Goal: Task Accomplishment & Management: Use online tool/utility

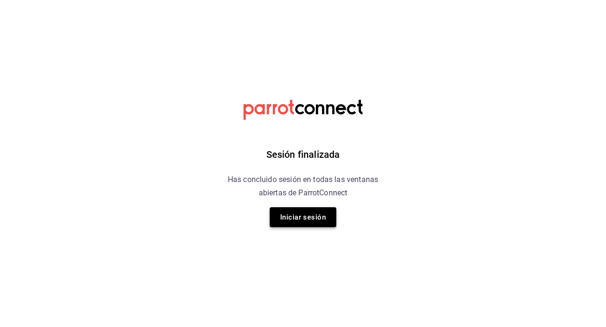
click at [290, 213] on button "Iniciar sesión" at bounding box center [303, 217] width 67 height 20
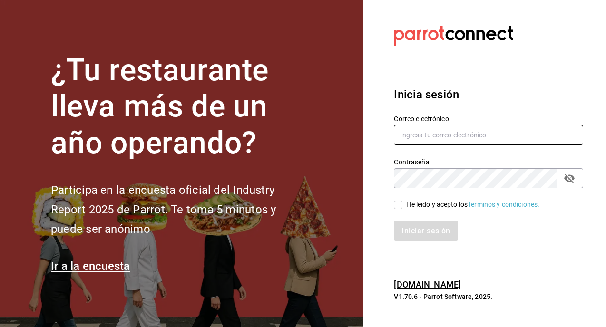
type input "[EMAIL_ADDRESS][DOMAIN_NAME]"
click at [410, 137] on input "[EMAIL_ADDRESS][DOMAIN_NAME]" at bounding box center [488, 135] width 189 height 20
click at [397, 203] on input "He leído y acepto los Términos y condiciones." at bounding box center [398, 205] width 9 height 9
checkbox input "true"
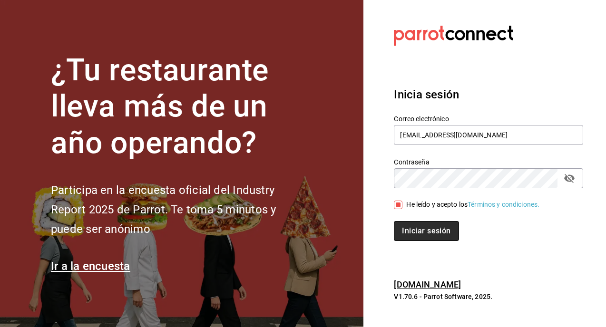
click at [404, 225] on button "Iniciar sesión" at bounding box center [426, 231] width 65 height 20
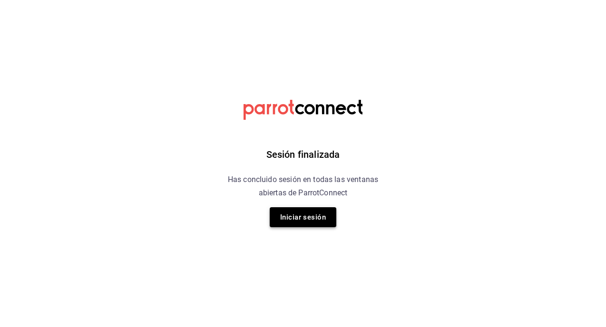
click at [310, 214] on button "Iniciar sesión" at bounding box center [303, 217] width 67 height 20
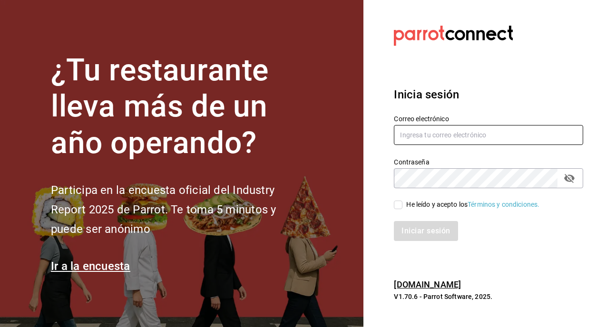
type input "[EMAIL_ADDRESS][DOMAIN_NAME]"
click at [400, 208] on input "He leído y acepto los Términos y condiciones." at bounding box center [398, 205] width 9 height 9
checkbox input "true"
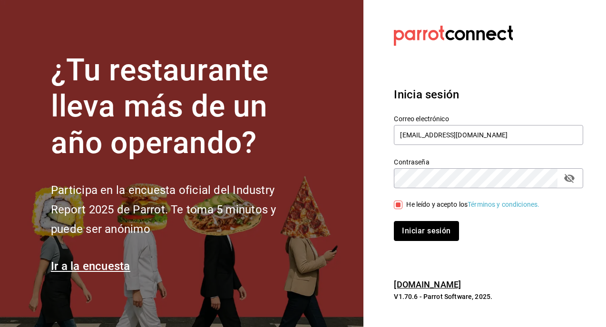
click at [413, 232] on button "Iniciar sesión" at bounding box center [426, 231] width 65 height 20
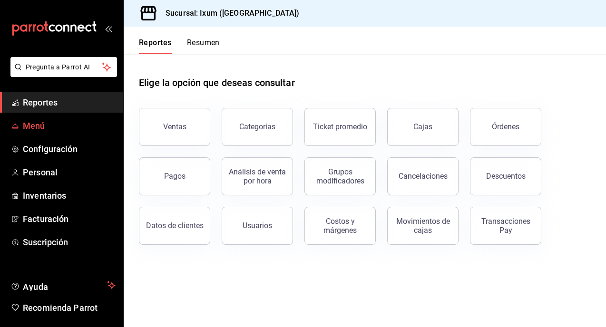
click at [52, 126] on span "Menú" at bounding box center [69, 125] width 93 height 13
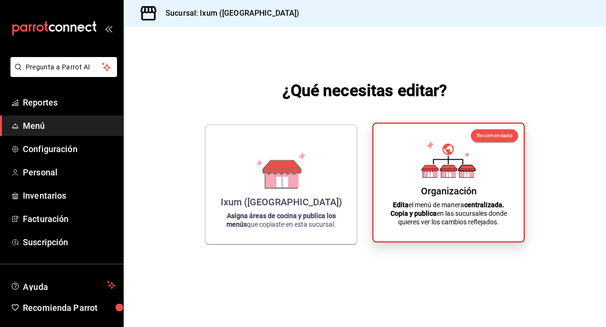
click at [437, 188] on div "Organización" at bounding box center [449, 190] width 56 height 11
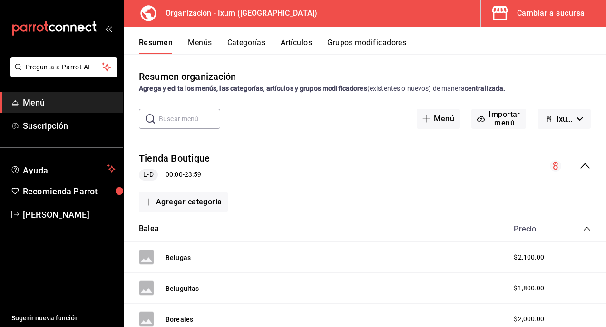
click at [582, 166] on icon "collapse-menu-row" at bounding box center [585, 166] width 10 height 6
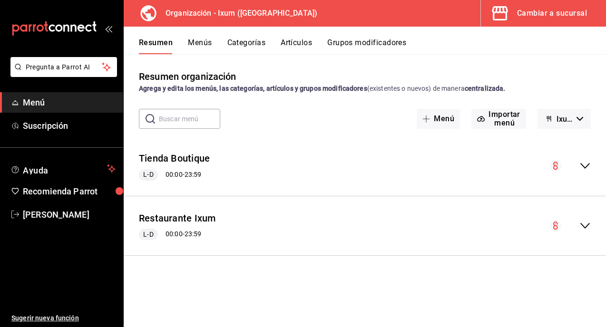
click at [588, 226] on icon "collapse-menu-row" at bounding box center [584, 225] width 11 height 11
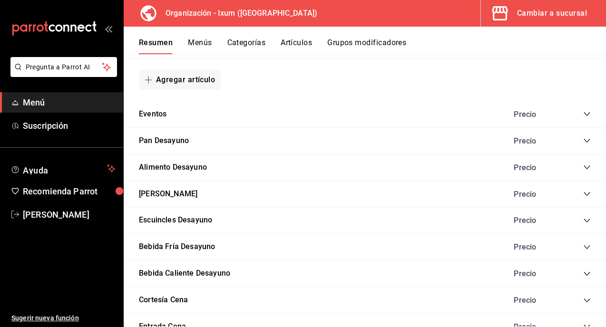
scroll to position [578, 0]
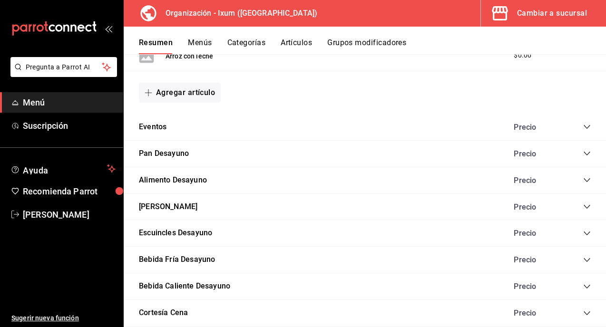
click at [589, 181] on icon "collapse-category-row" at bounding box center [587, 180] width 8 height 8
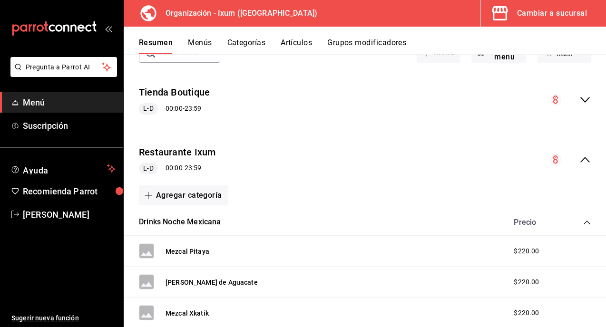
scroll to position [0, 0]
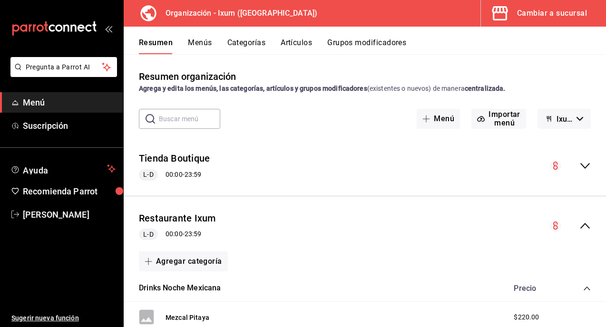
click at [195, 42] on button "Menús" at bounding box center [200, 46] width 24 height 16
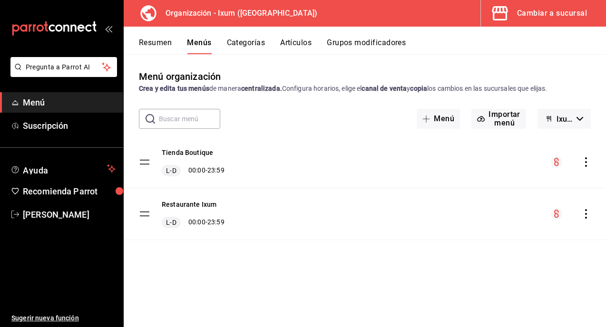
click at [584, 212] on icon "actions" at bounding box center [586, 214] width 10 height 10
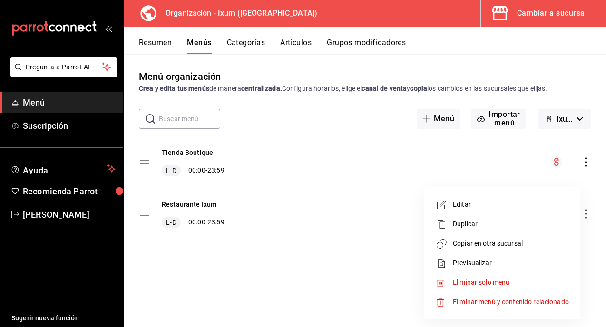
click at [504, 247] on span "Copiar en otra sucursal" at bounding box center [511, 244] width 116 height 10
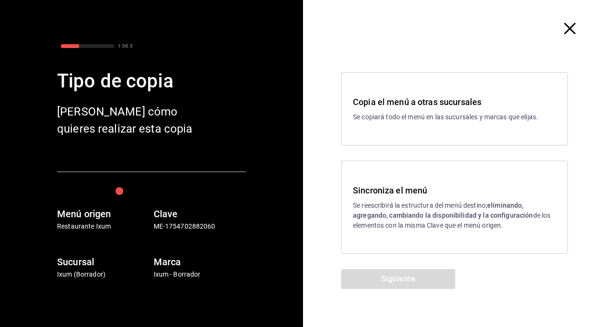
click at [422, 193] on h3 "Sincroniza el menú" at bounding box center [454, 190] width 203 height 13
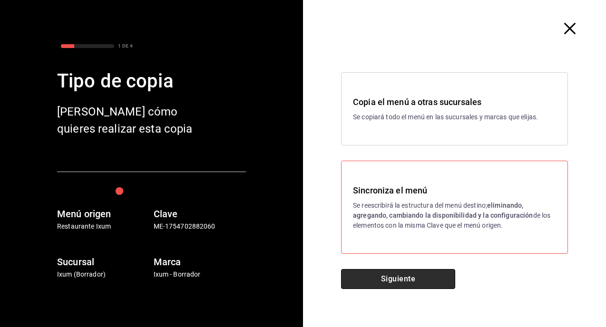
click at [385, 275] on button "Siguiente" at bounding box center [398, 279] width 114 height 20
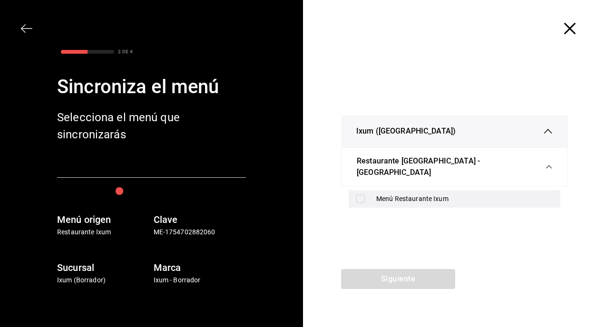
click at [359, 194] on input "checkbox" at bounding box center [360, 198] width 9 height 9
checkbox input "true"
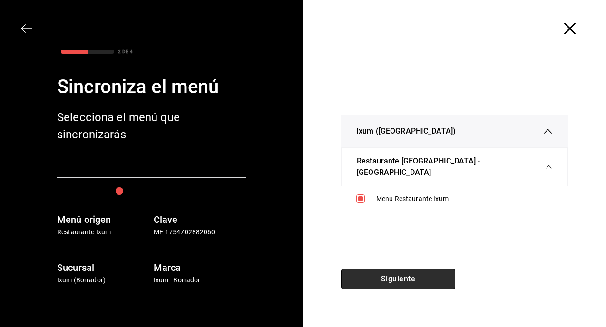
click at [387, 279] on button "Siguiente" at bounding box center [398, 279] width 114 height 20
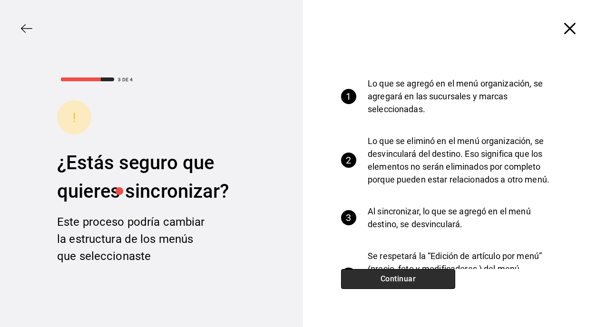
click at [387, 279] on button "Continuar" at bounding box center [398, 279] width 114 height 20
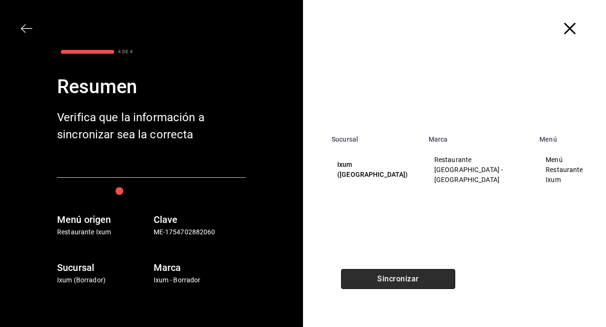
click at [387, 279] on button "Sincronizar" at bounding box center [398, 279] width 114 height 20
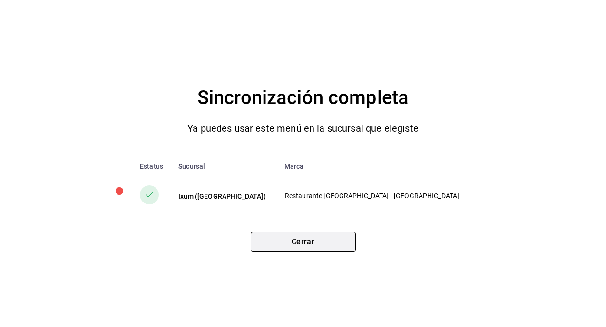
click at [312, 239] on button "Cerrar" at bounding box center [303, 242] width 105 height 20
